Goal: Check status: Check status

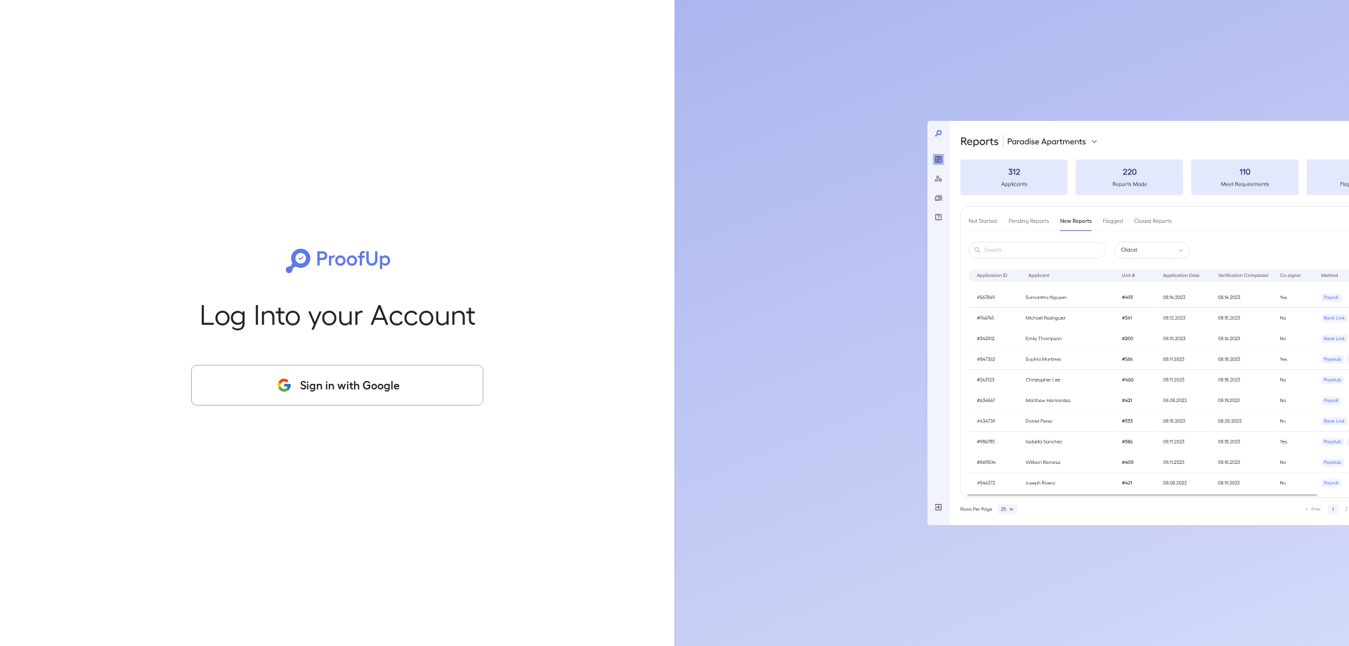
click at [337, 385] on button "Sign in with Google" at bounding box center [337, 385] width 292 height 41
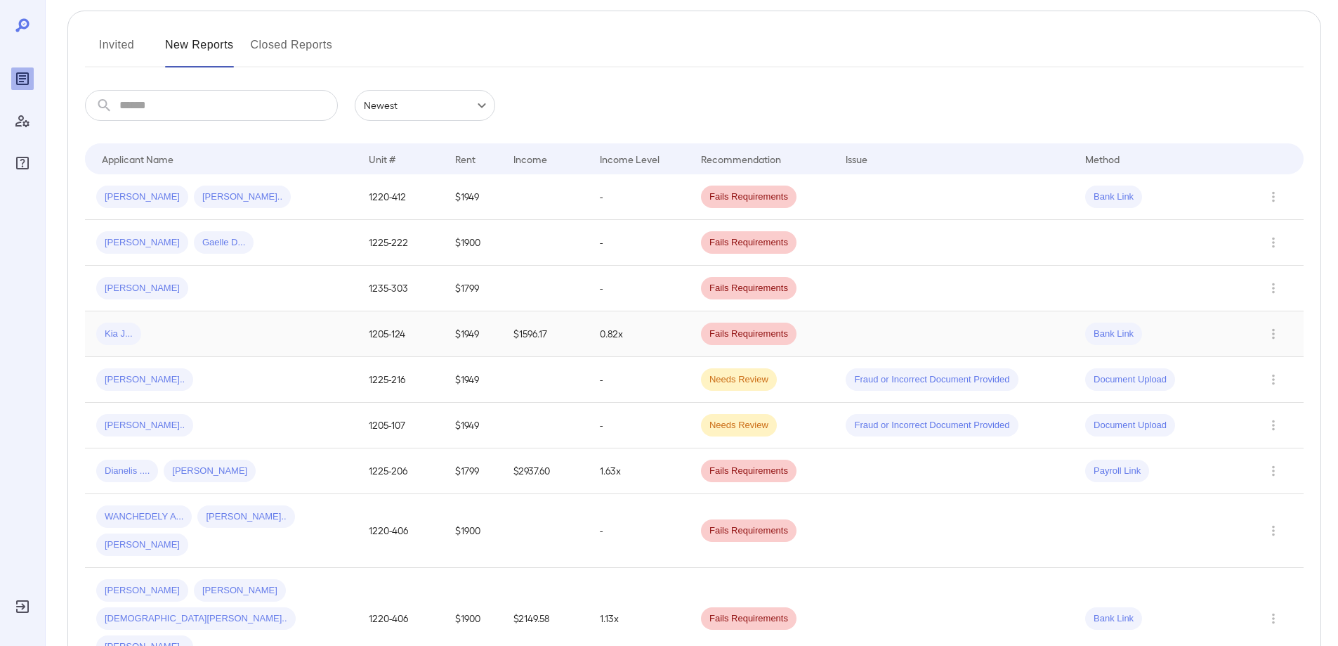
scroll to position [141, 0]
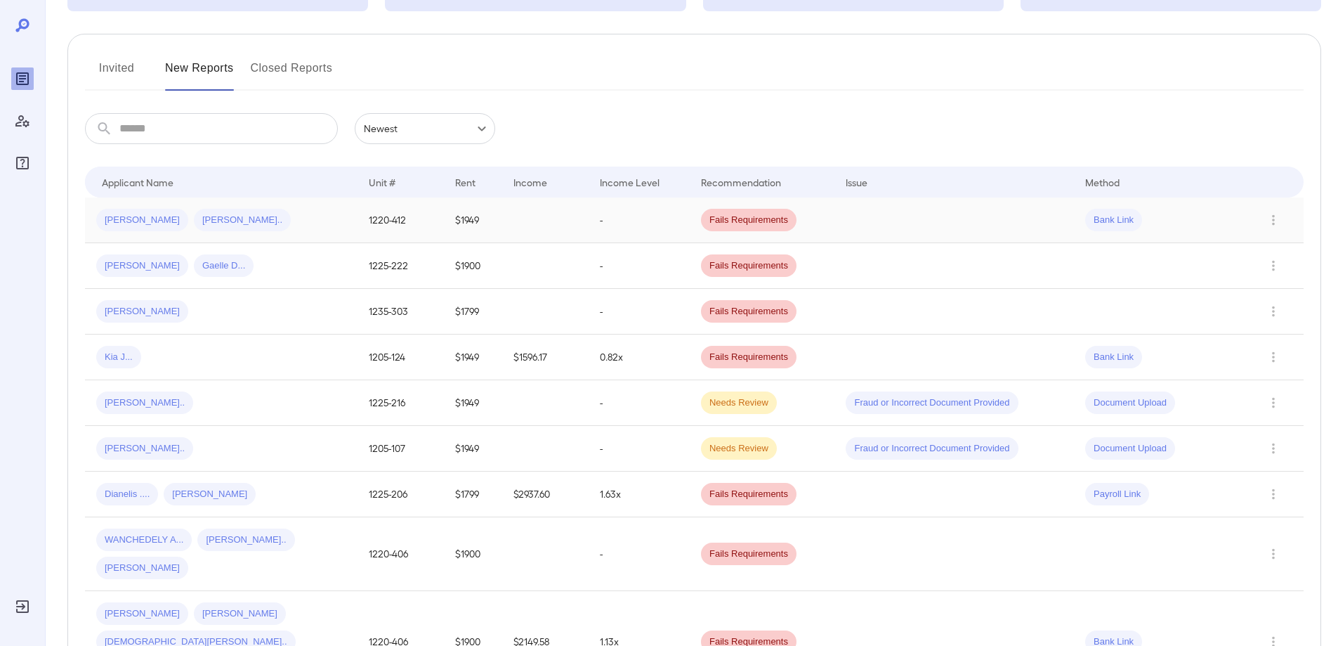
click at [720, 220] on span "Fails Requirements" at bounding box center [749, 220] width 96 height 13
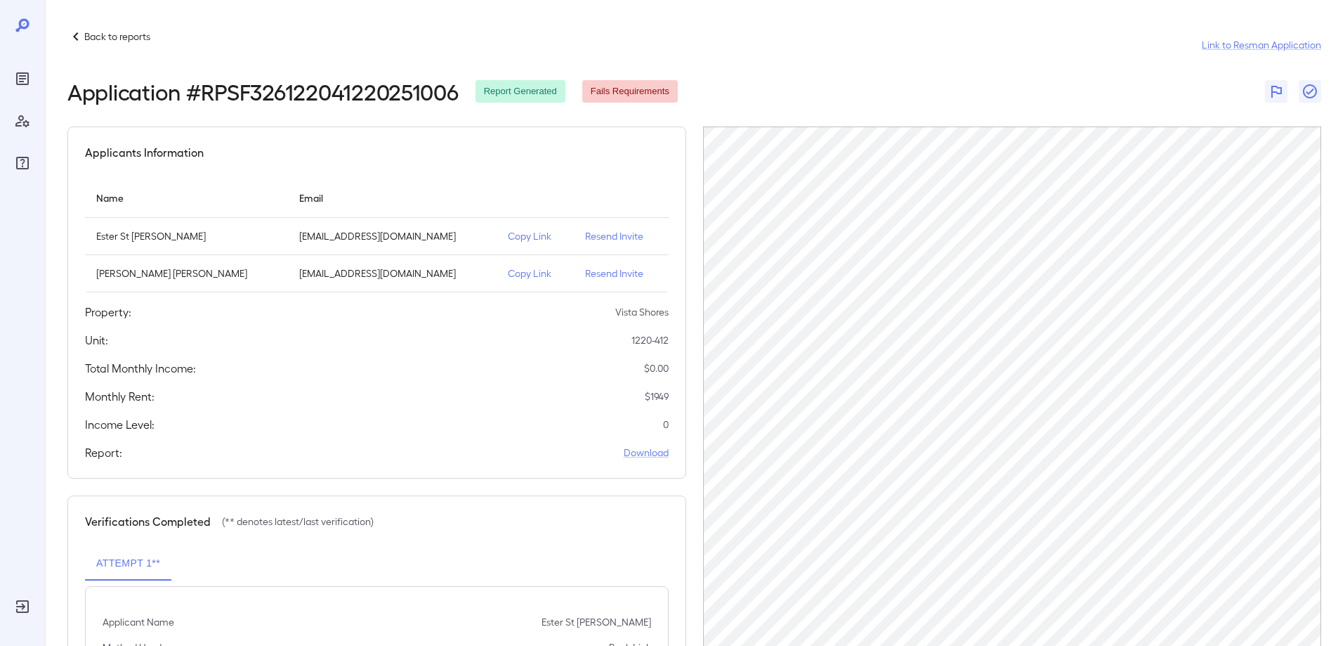
scroll to position [69, 0]
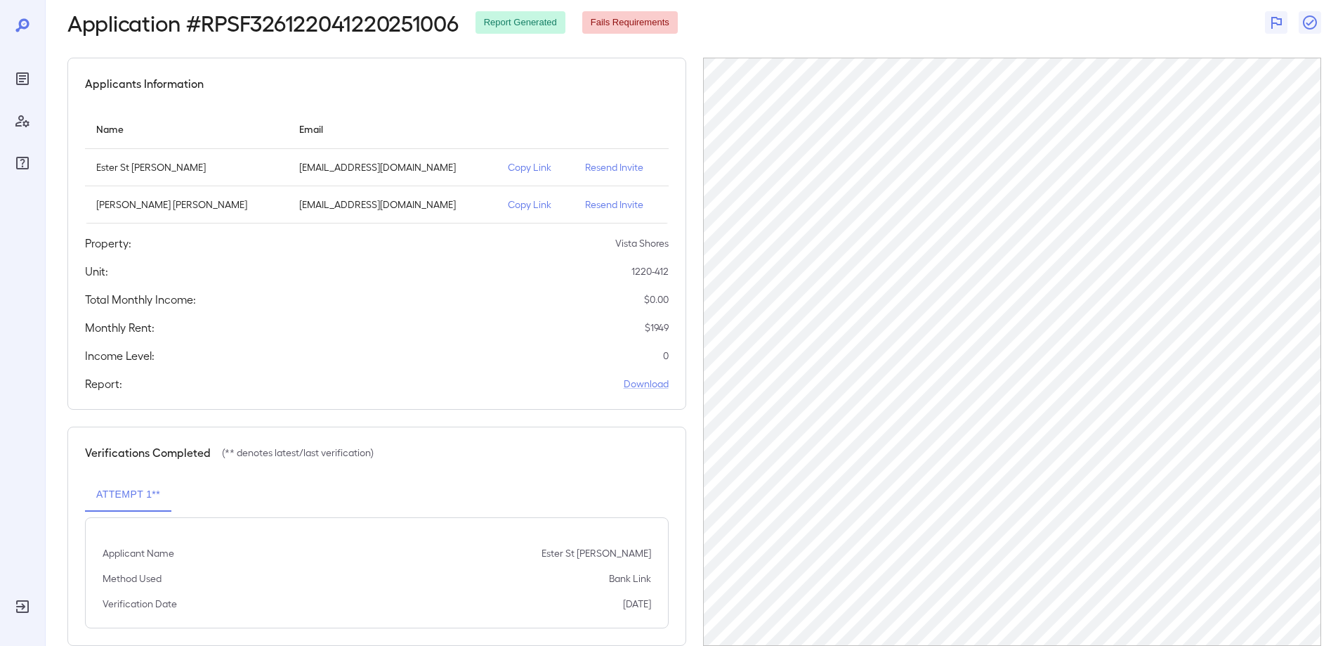
drag, startPoint x: 254, startPoint y: 89, endPoint x: 132, endPoint y: 72, distance: 122.7
click at [251, 87] on div "Applicants Information" at bounding box center [377, 83] width 584 height 17
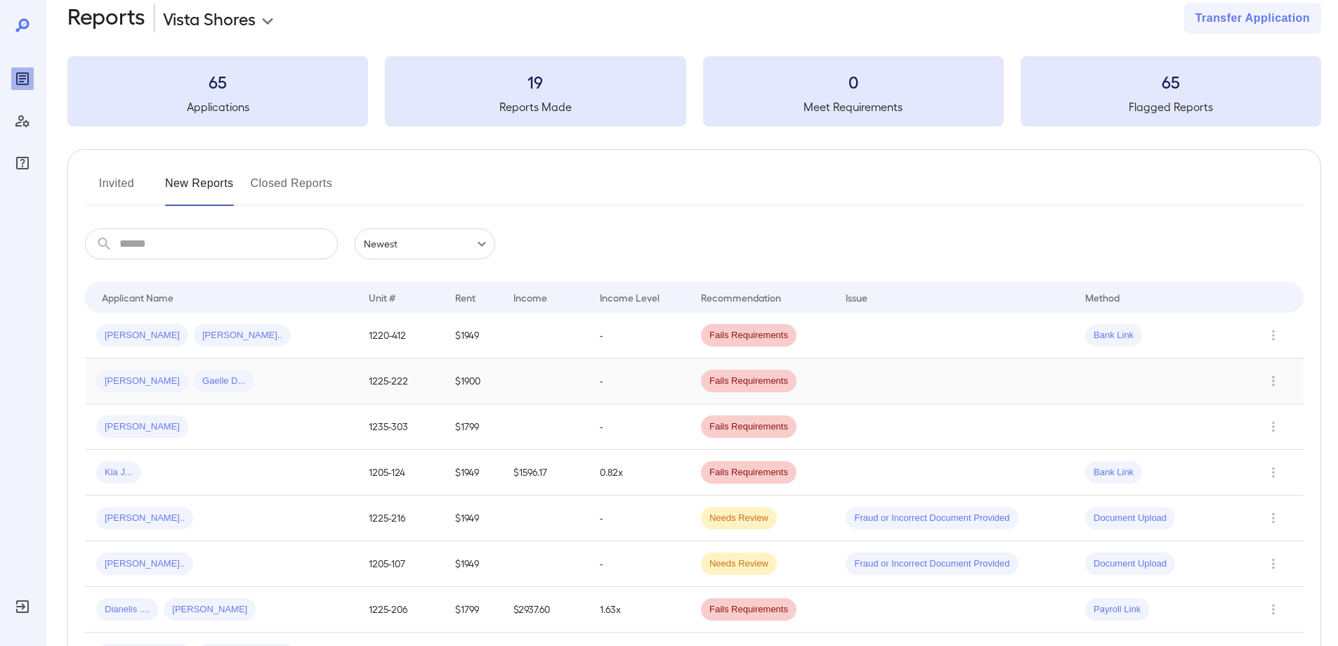
scroll to position [69, 0]
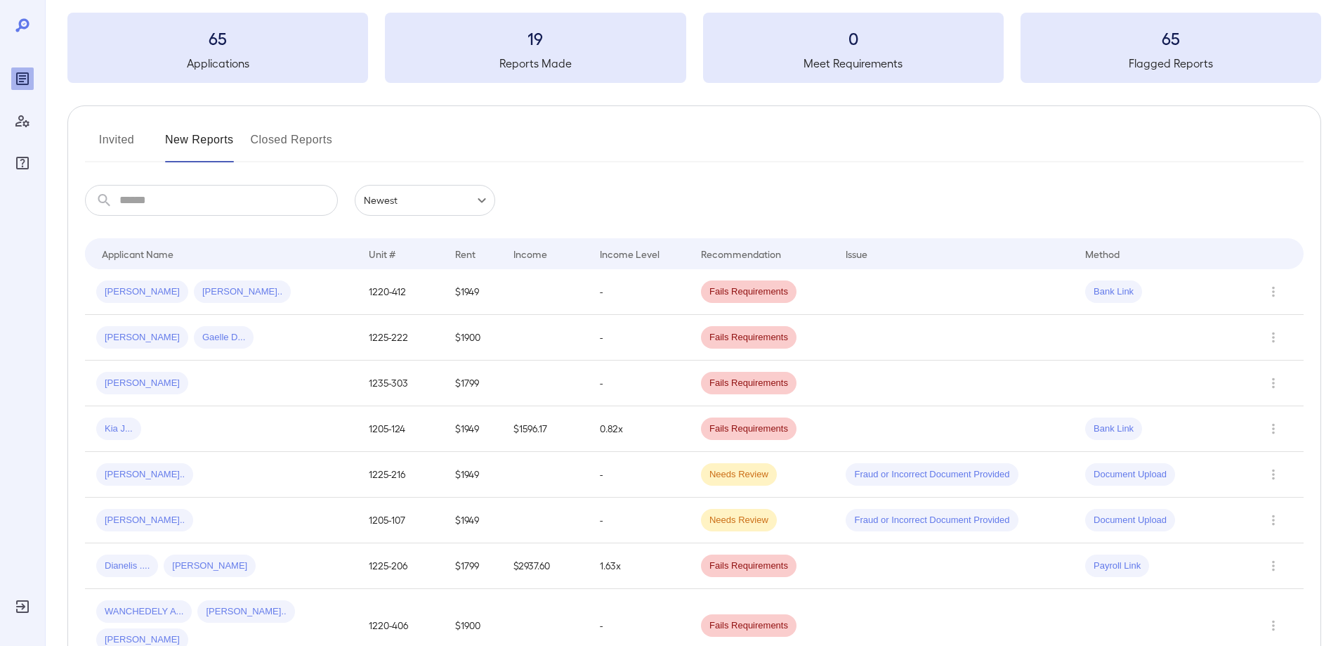
click at [743, 287] on span "Fails Requirements" at bounding box center [749, 291] width 96 height 13
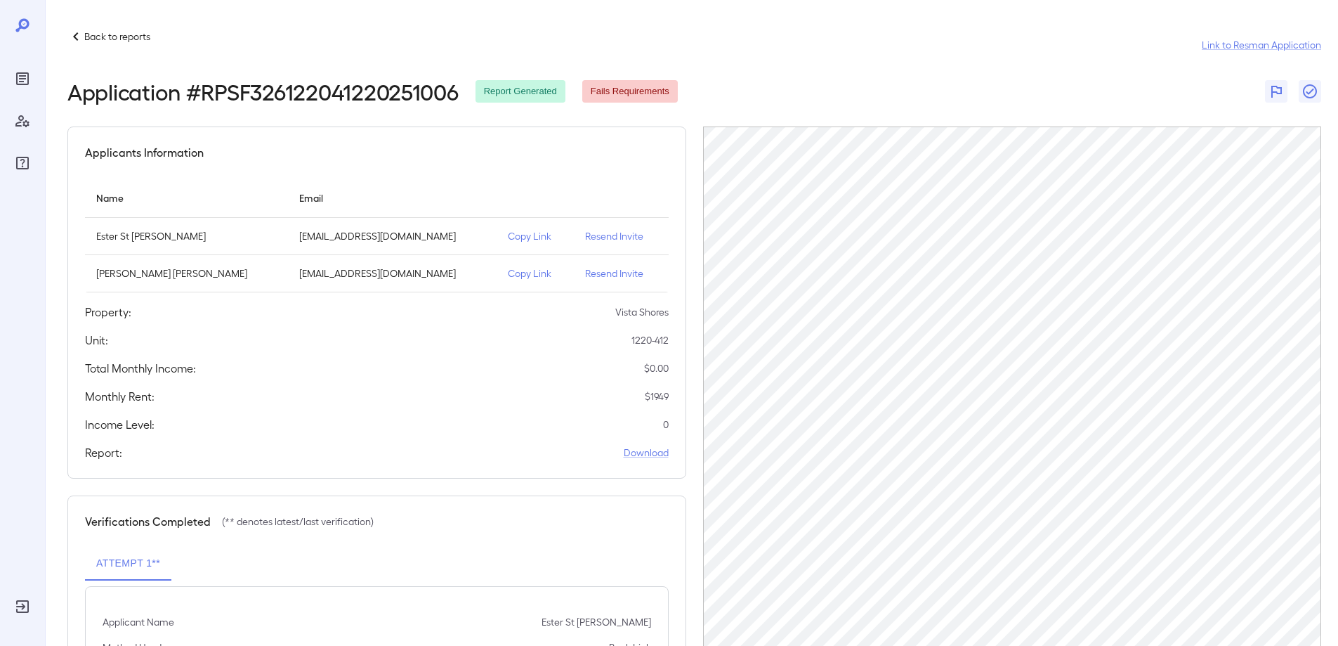
click at [76, 39] on icon at bounding box center [75, 36] width 5 height 8
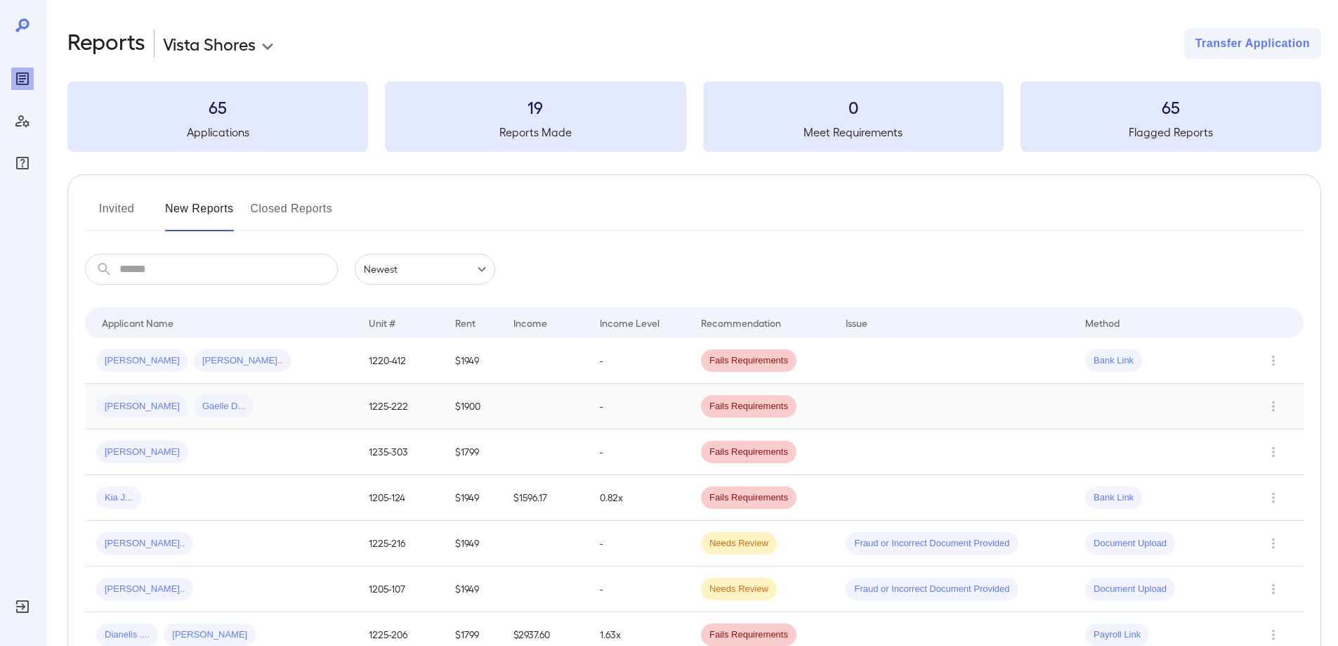
click at [709, 405] on span "Fails Requirements" at bounding box center [749, 406] width 96 height 13
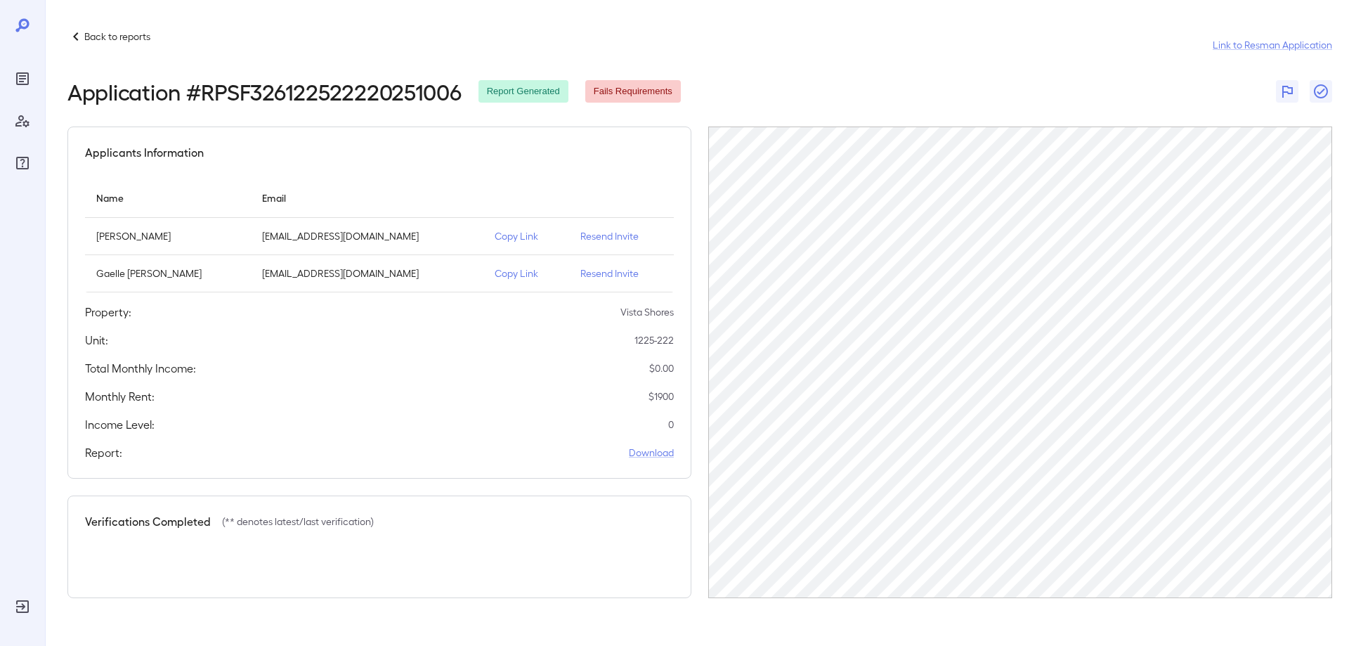
click at [81, 30] on icon at bounding box center [75, 36] width 17 height 17
